Goal: Task Accomplishment & Management: Use online tool/utility

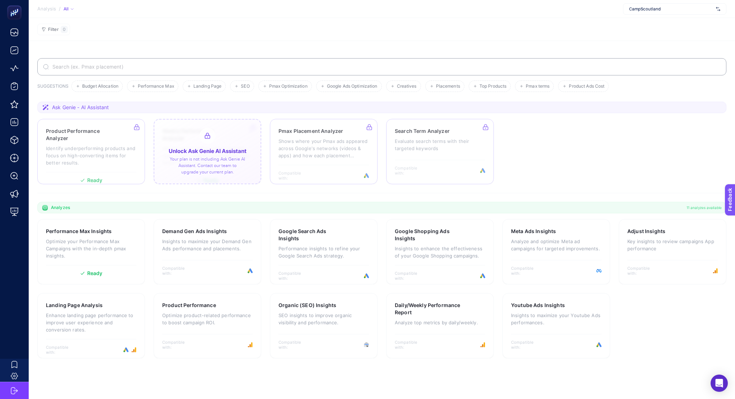
click at [219, 156] on div at bounding box center [208, 151] width 108 height 65
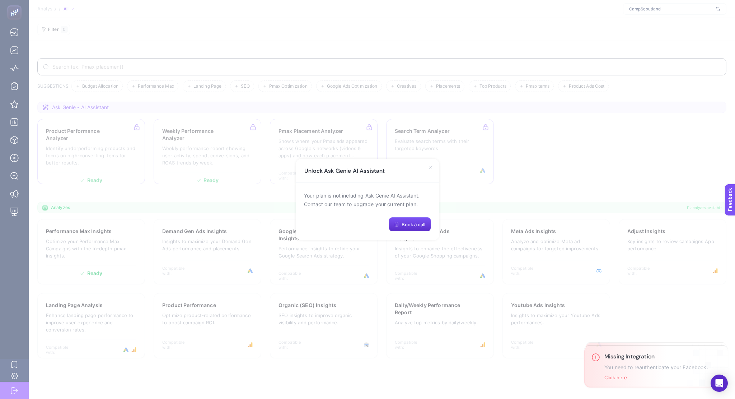
click at [431, 167] on icon at bounding box center [431, 167] width 6 height 6
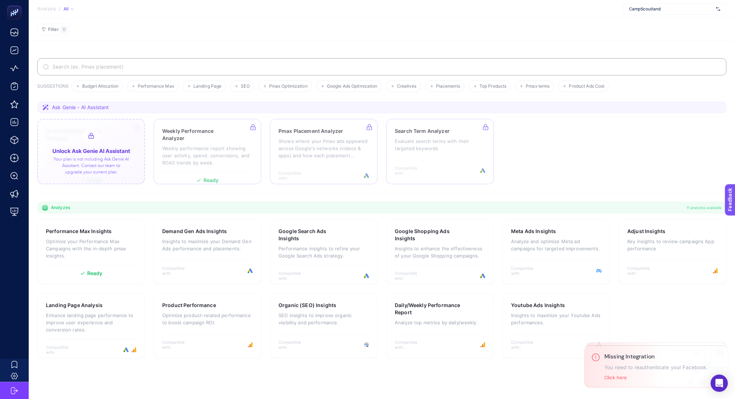
click at [111, 161] on div at bounding box center [91, 151] width 108 height 65
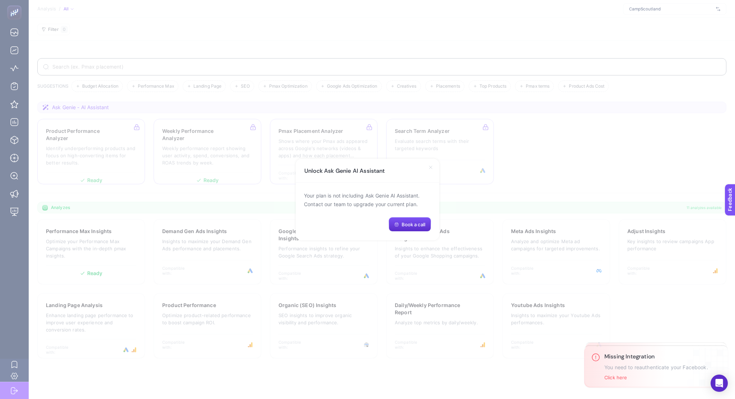
click at [429, 167] on icon at bounding box center [431, 167] width 6 height 6
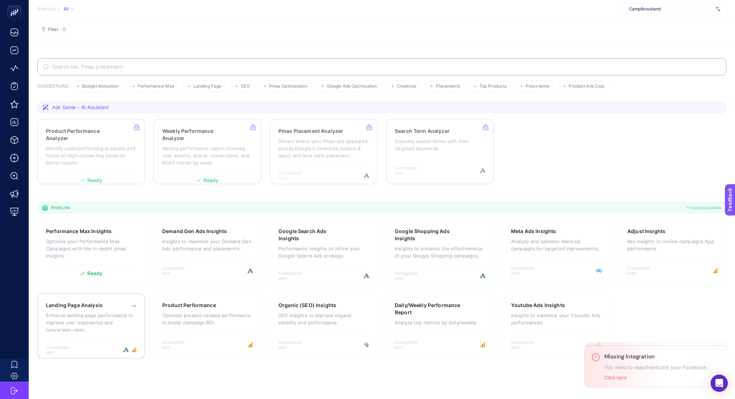
click at [76, 312] on p "Enhance landing page performance to improve user experience and conversion rate…" at bounding box center [91, 323] width 90 height 22
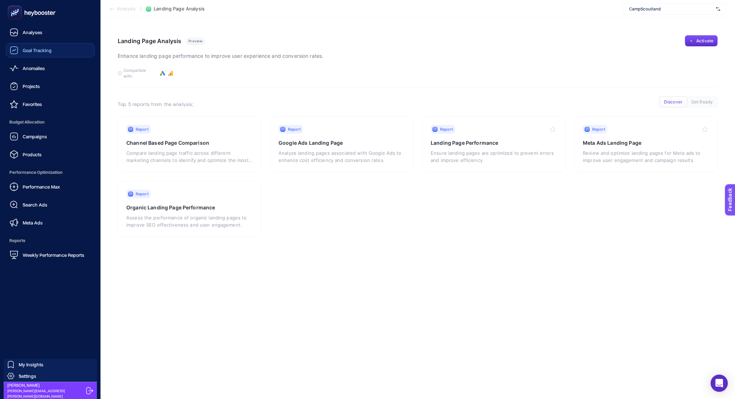
click at [11, 48] on icon at bounding box center [14, 50] width 9 height 9
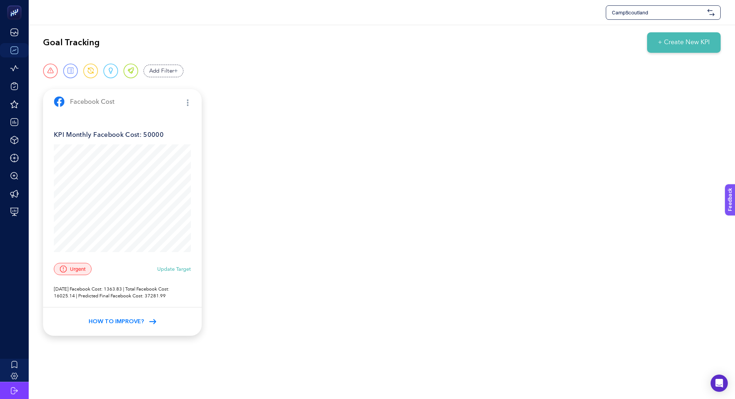
click at [130, 325] on span "How to Improve?" at bounding box center [116, 321] width 55 height 9
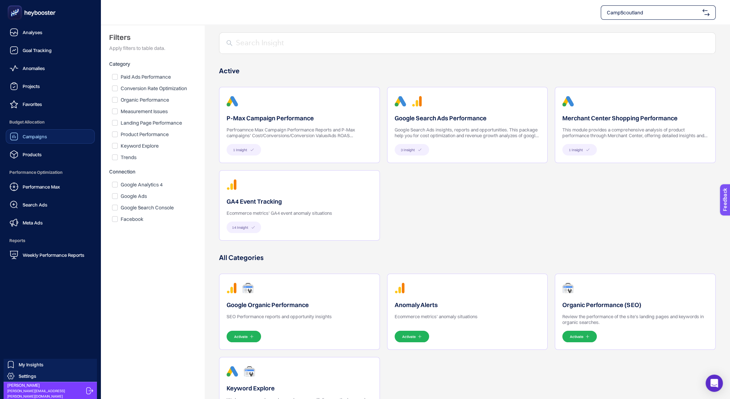
click at [39, 137] on span "Campaigns" at bounding box center [35, 137] width 24 height 6
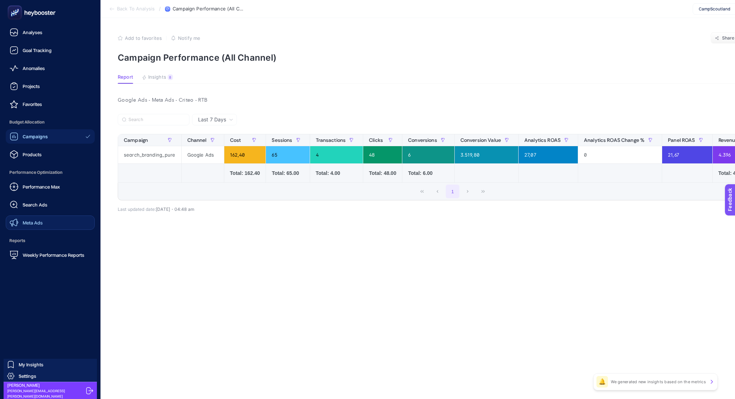
click at [41, 216] on link "Meta Ads" at bounding box center [50, 222] width 89 height 14
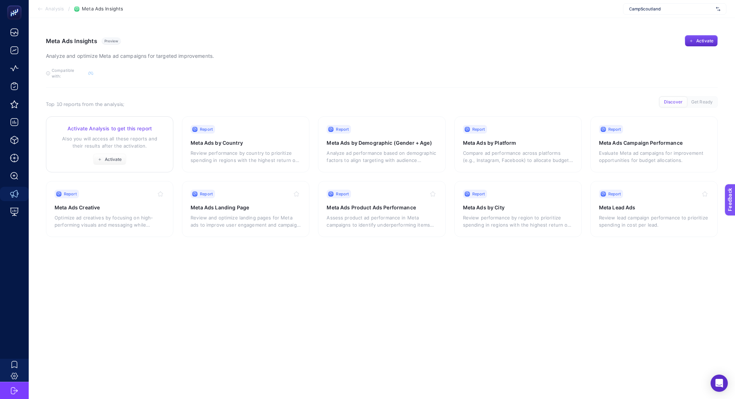
click at [154, 138] on p "Also you will access all these reports and their results after the activation." at bounding box center [110, 142] width 110 height 14
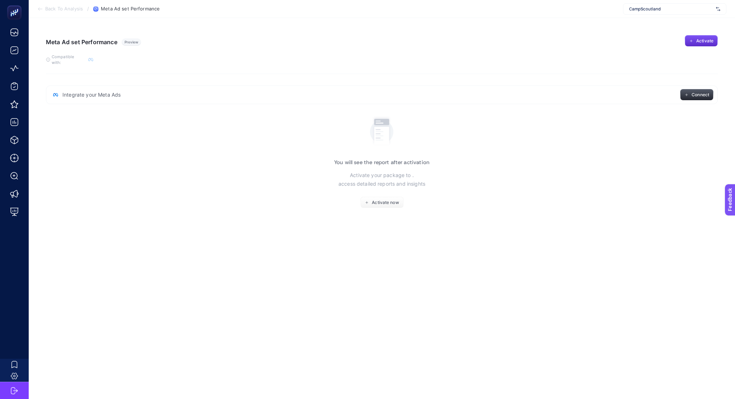
click at [694, 89] on button "Connect" at bounding box center [696, 94] width 33 height 11
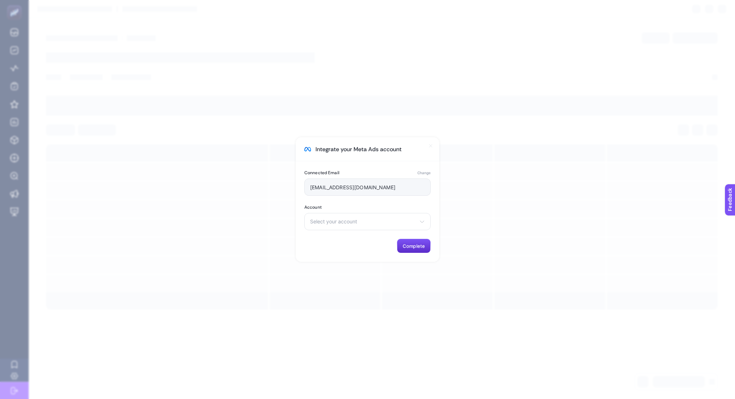
type input "[PERSON_NAME][EMAIL_ADDRESS][PERSON_NAME][DOMAIN_NAME]"
click at [373, 216] on div "Select your account Beta Tea Shop Casper Reklam Hesabı Ekspress Ambalaj Love LF…" at bounding box center [367, 221] width 126 height 17
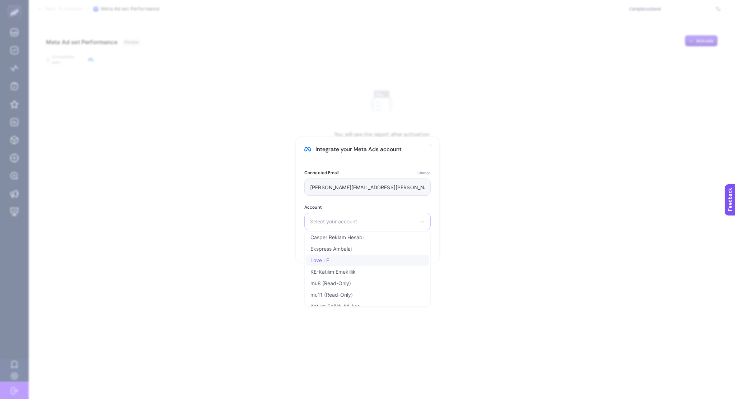
scroll to position [14, 0]
click at [360, 218] on div "Select your account Beta Tea Shop Casper Reklam Hesabı Ekspress Ambalaj Love LF…" at bounding box center [367, 221] width 126 height 17
click at [344, 280] on li "Camp Scoutland Reklam Hesabı" at bounding box center [367, 285] width 123 height 11
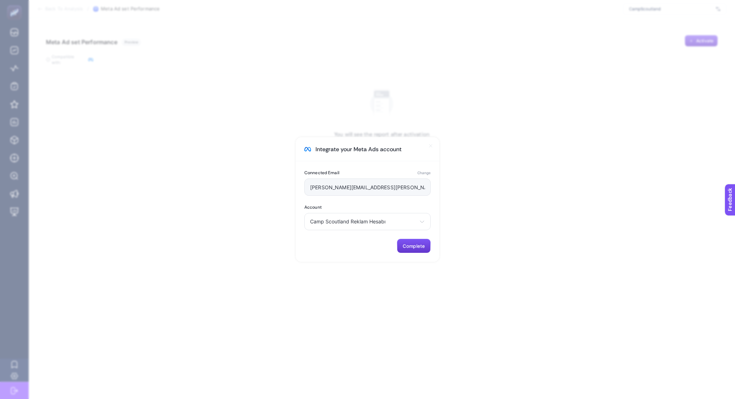
click at [425, 249] on button "Complete" at bounding box center [414, 246] width 34 height 14
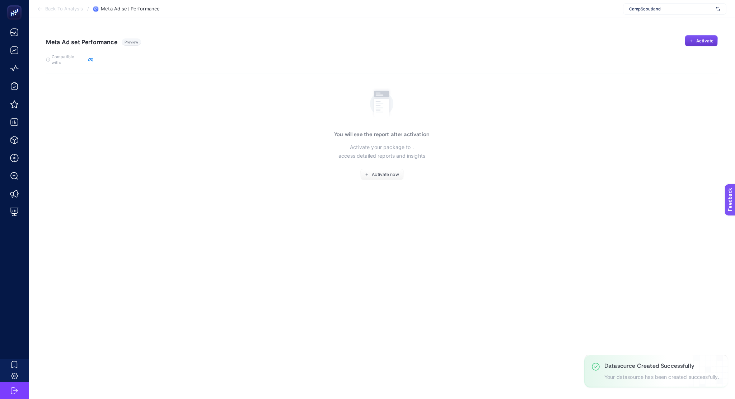
click at [707, 42] on span "Activate" at bounding box center [704, 41] width 17 height 6
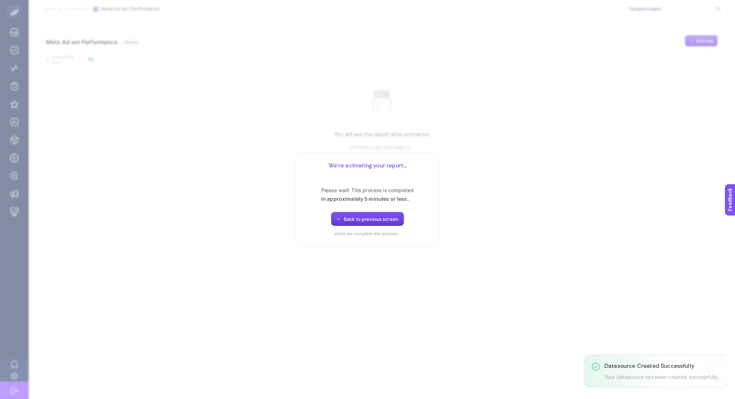
click at [361, 212] on button "Back to previous screen" at bounding box center [367, 219] width 73 height 14
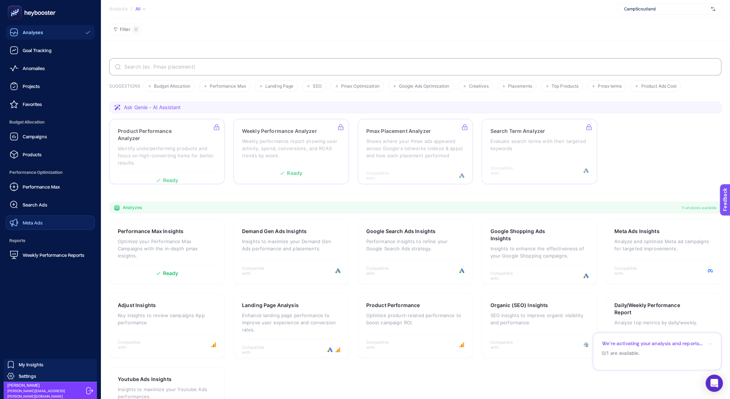
click at [21, 218] on link "Meta Ads" at bounding box center [50, 222] width 89 height 14
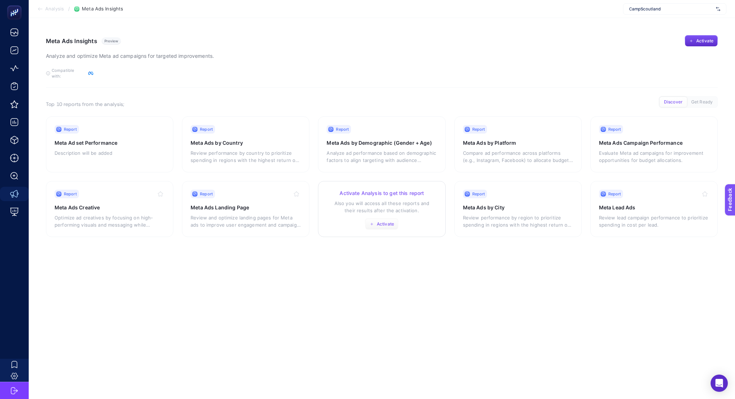
click at [380, 221] on span "Activate" at bounding box center [385, 224] width 17 height 6
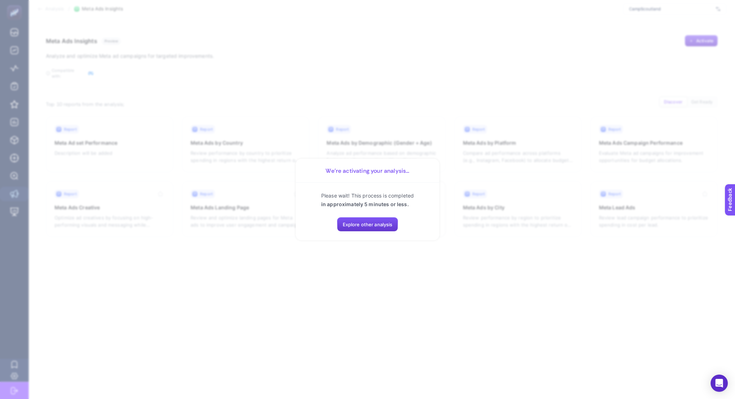
click at [374, 229] on button "Explore other analysis" at bounding box center [367, 224] width 61 height 14
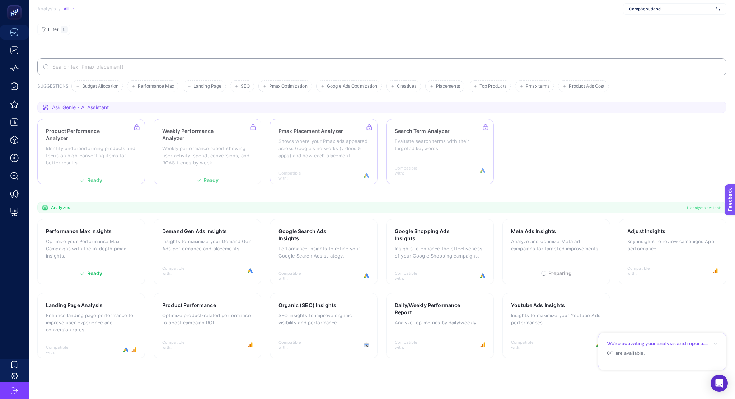
click at [633, 348] on section "We’re activating your analysis and reports... 0/1 are available." at bounding box center [662, 351] width 128 height 38
click at [650, 347] on span "Meta Ad set Performance" at bounding box center [645, 344] width 58 height 7
click at [636, 341] on p "We’re activating your analysis and reports..." at bounding box center [657, 343] width 101 height 7
